Goal: Download file/media

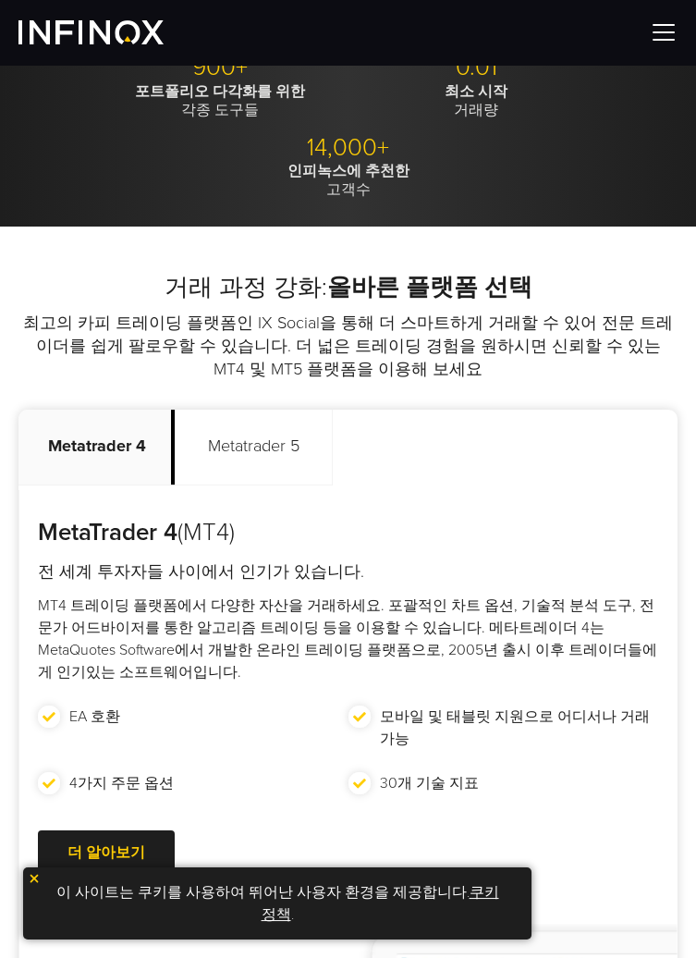
scroll to position [750, 0]
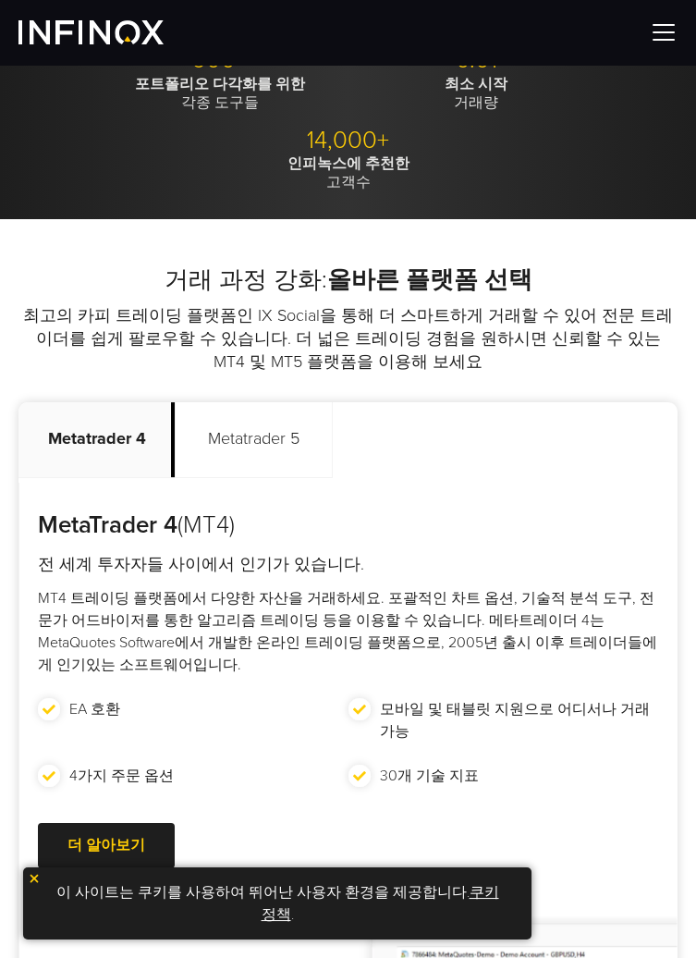
click at [281, 444] on p "Metatrader 5" at bounding box center [254, 440] width 157 height 76
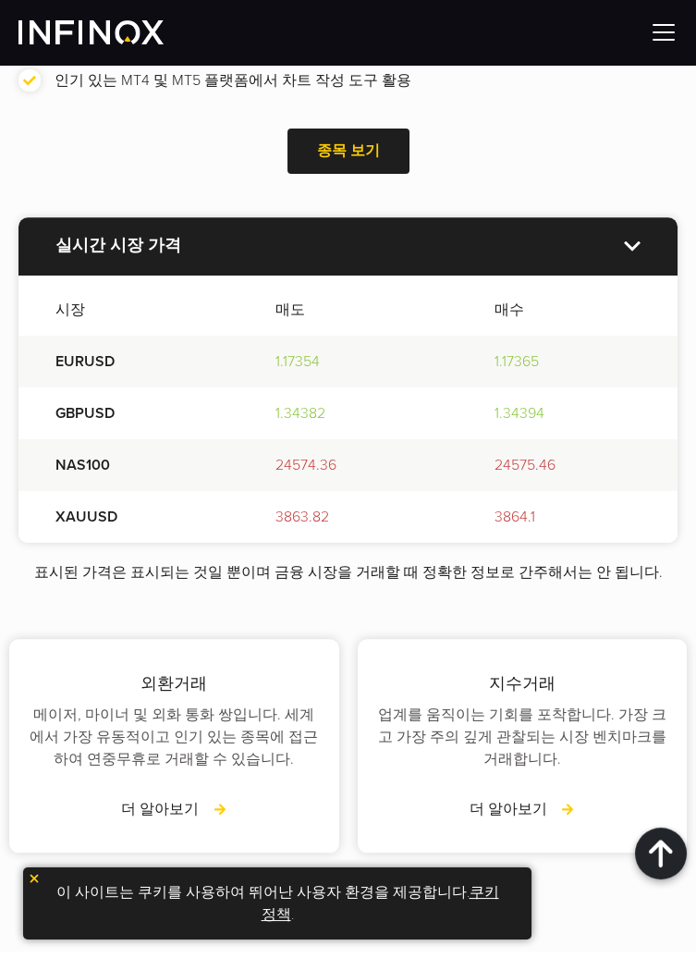
scroll to position [2881, 0]
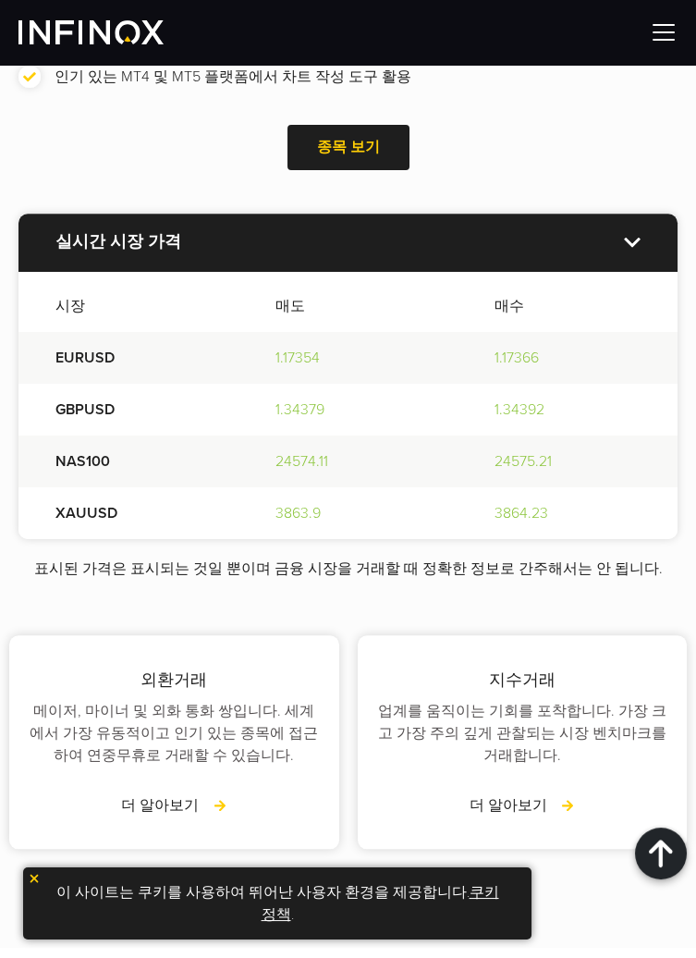
click at [667, 31] on img at bounding box center [664, 32] width 28 height 28
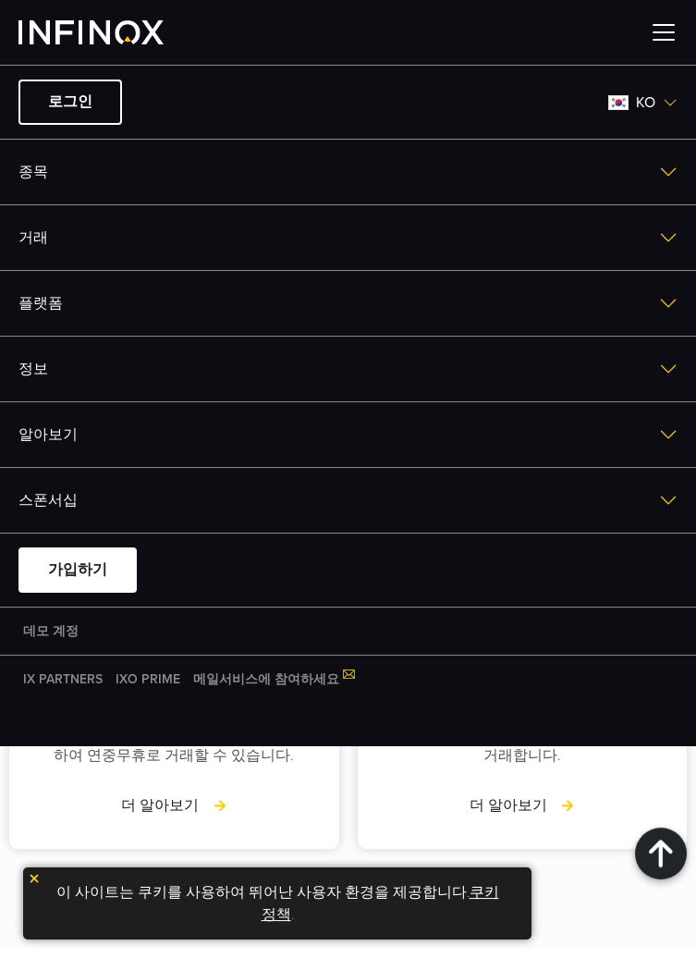
click at [662, 309] on img at bounding box center [668, 303] width 18 height 18
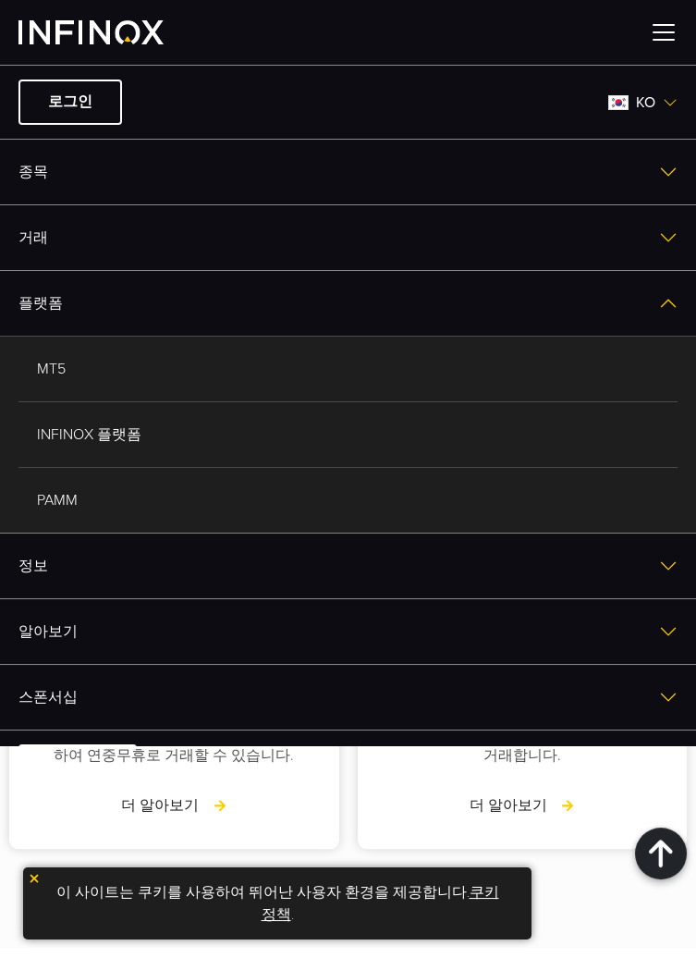
scroll to position [0, 0]
click at [563, 375] on link "MT5" at bounding box center [347, 369] width 659 height 65
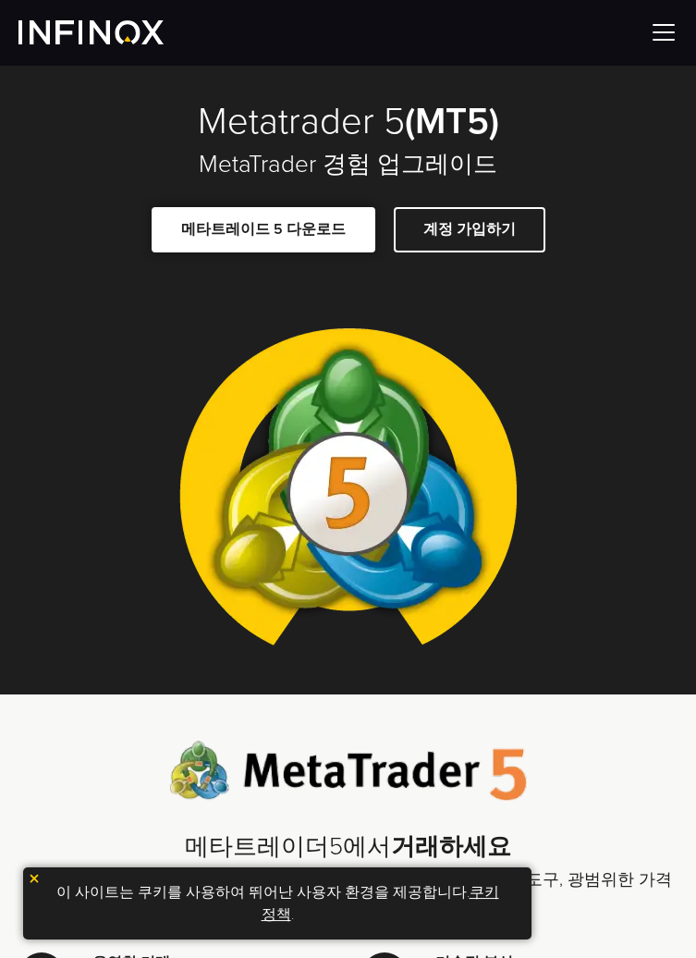
click at [294, 220] on link "메타트레이드 5 다운로드" at bounding box center [264, 229] width 224 height 45
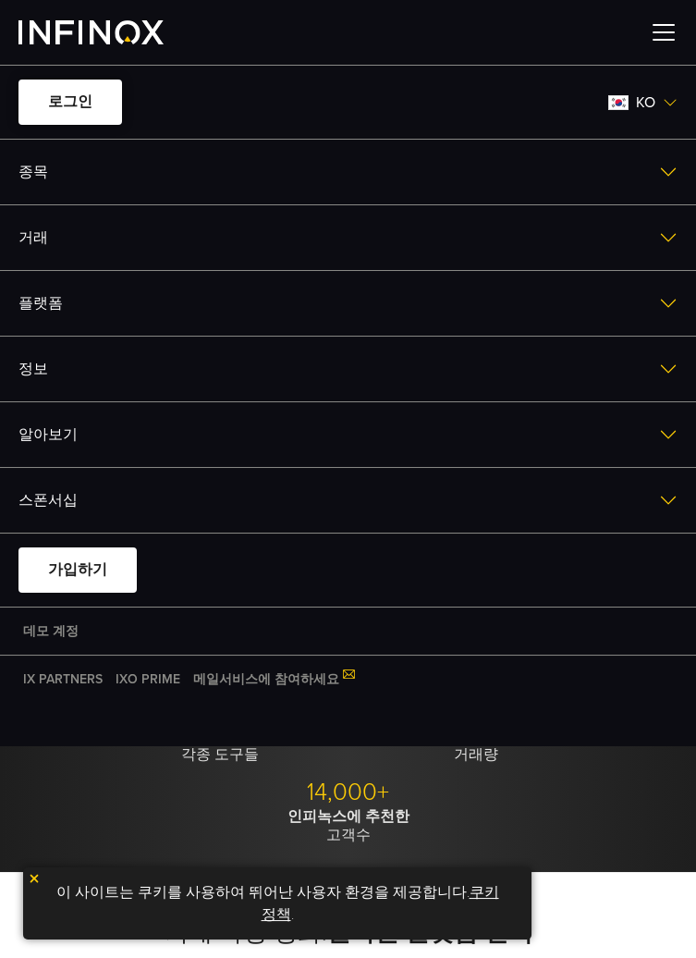
click at [65, 99] on link "로그인" at bounding box center [70, 102] width 104 height 45
click at [66, 104] on link "로그인" at bounding box center [70, 102] width 104 height 45
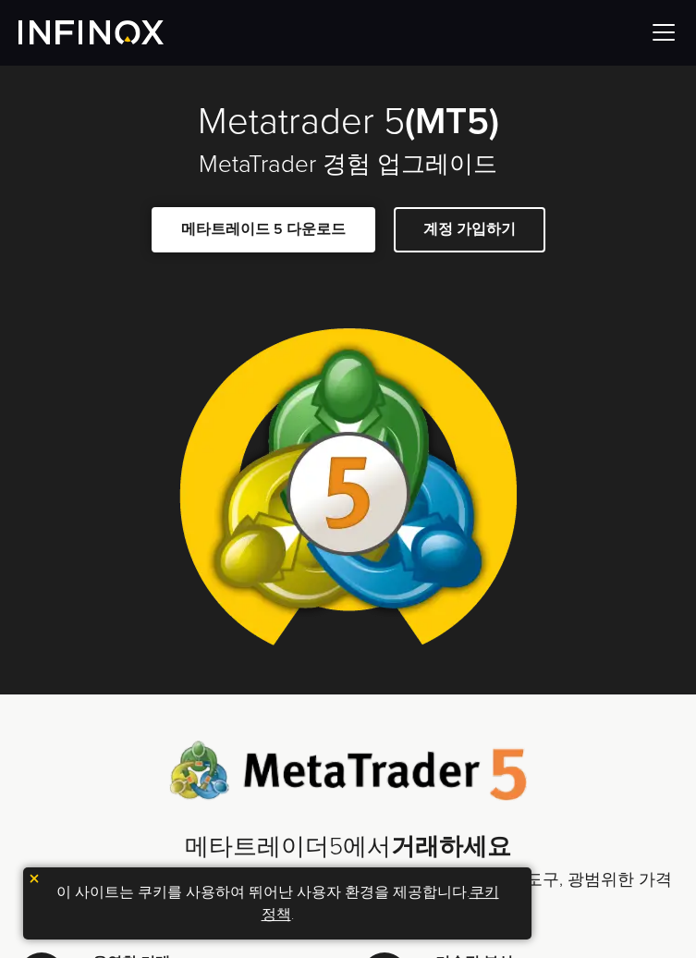
click at [263, 229] on span at bounding box center [263, 229] width 0 height 0
click at [654, 32] on img at bounding box center [664, 32] width 28 height 28
